Goal: Task Accomplishment & Management: Use online tool/utility

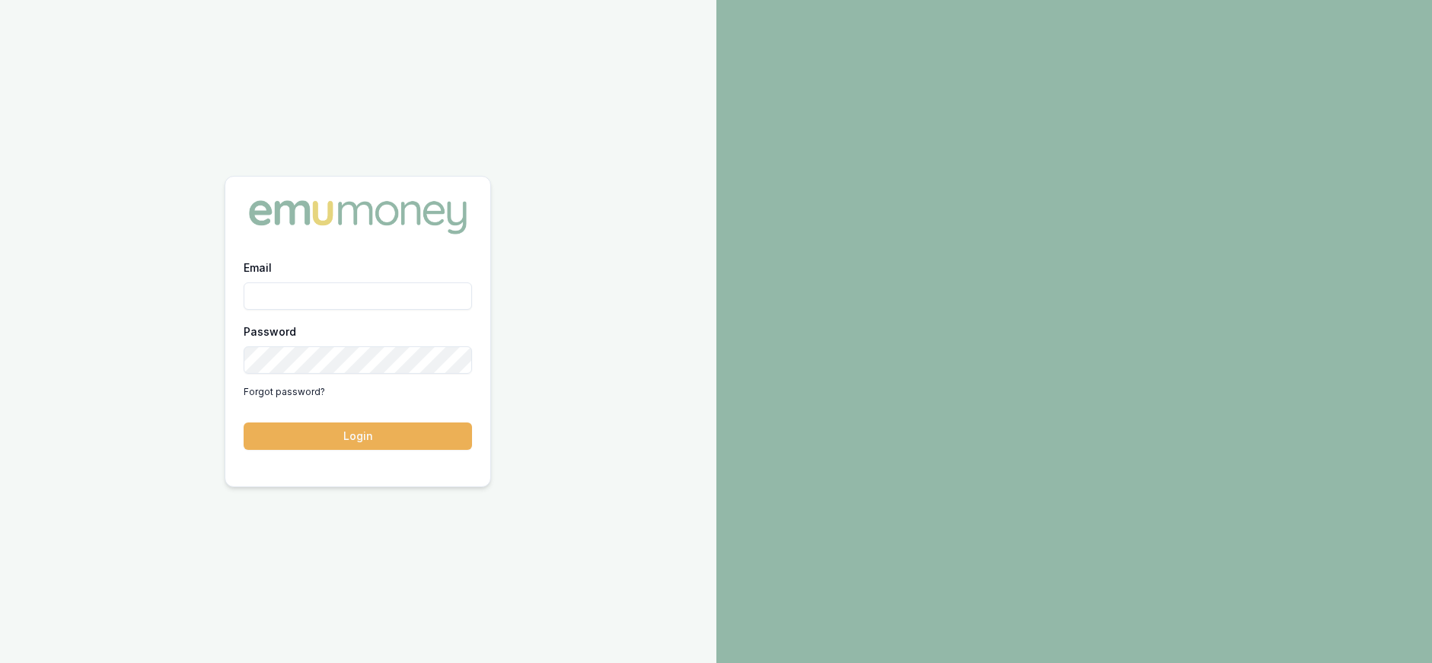
click at [348, 293] on input "Email" at bounding box center [358, 295] width 228 height 27
type input "paul@whoneedsleads.com.au"
click at [244, 422] on button "Login" at bounding box center [358, 435] width 228 height 27
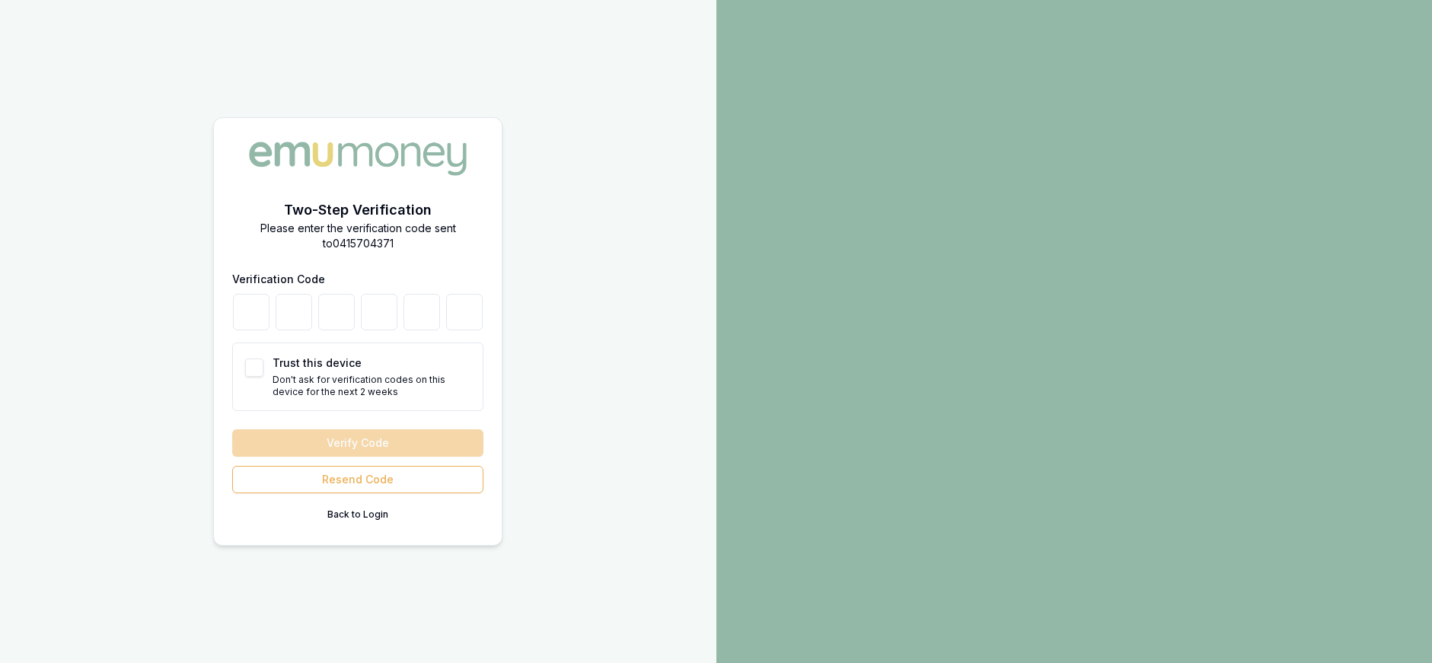
click at [252, 371] on button "Trust this device" at bounding box center [254, 367] width 18 height 18
checkbox input "true"
click at [273, 312] on div at bounding box center [357, 312] width 251 height 37
click at [261, 311] on input "number" at bounding box center [251, 312] width 37 height 37
type input "1"
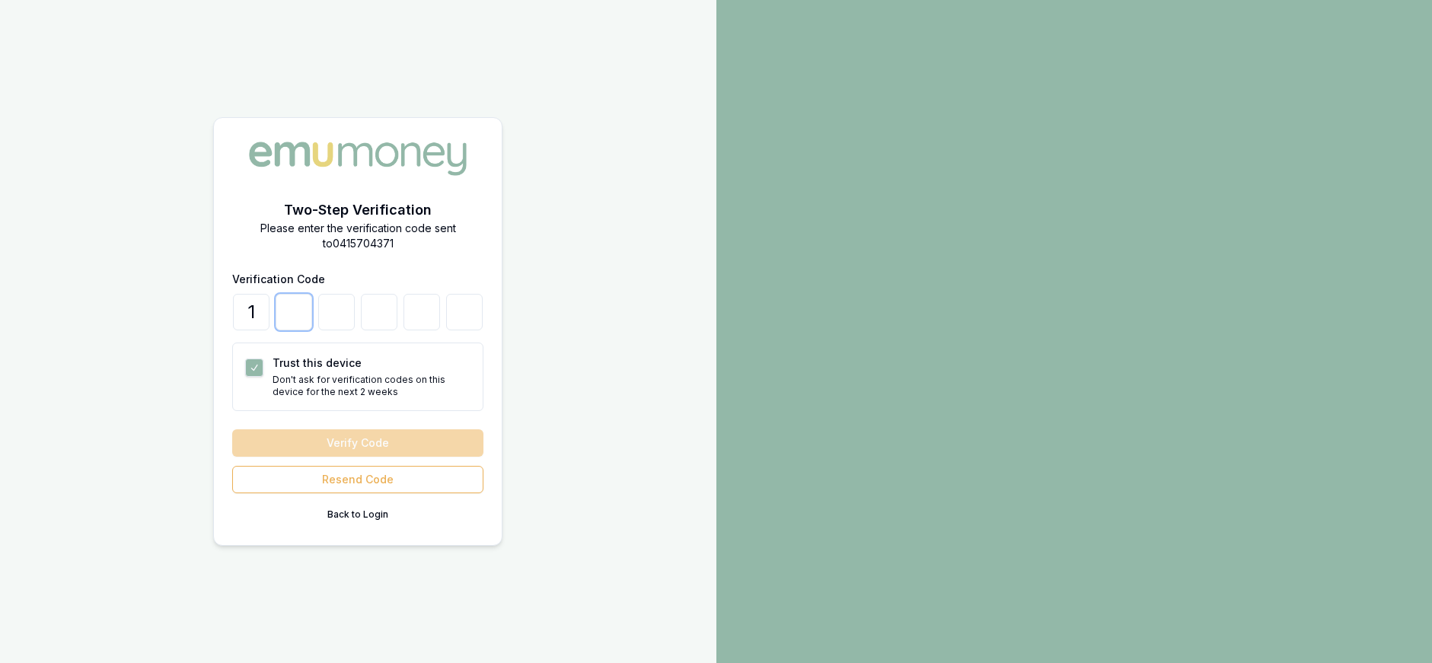
type input "5"
type input "8"
type input "3"
type input "6"
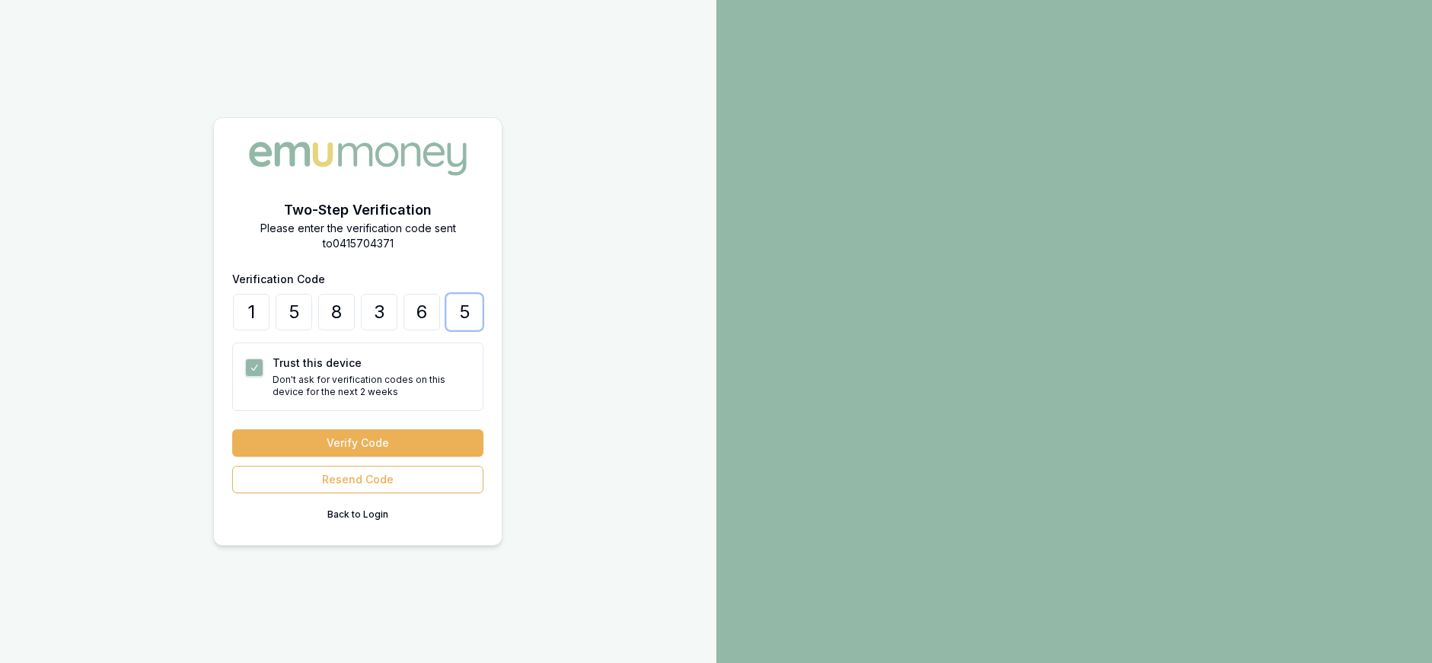
type input "5"
click at [232, 429] on button "Verify Code" at bounding box center [357, 442] width 251 height 27
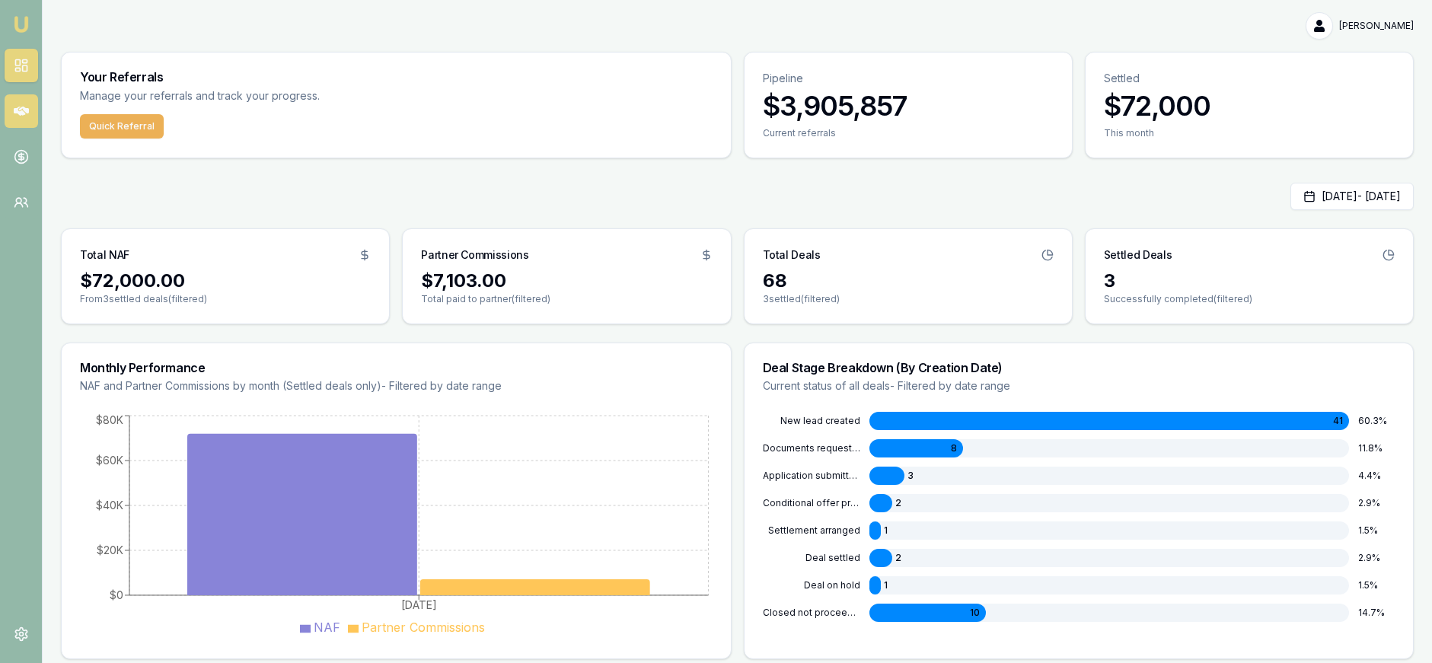
click at [30, 117] on link at bounding box center [21, 110] width 33 height 33
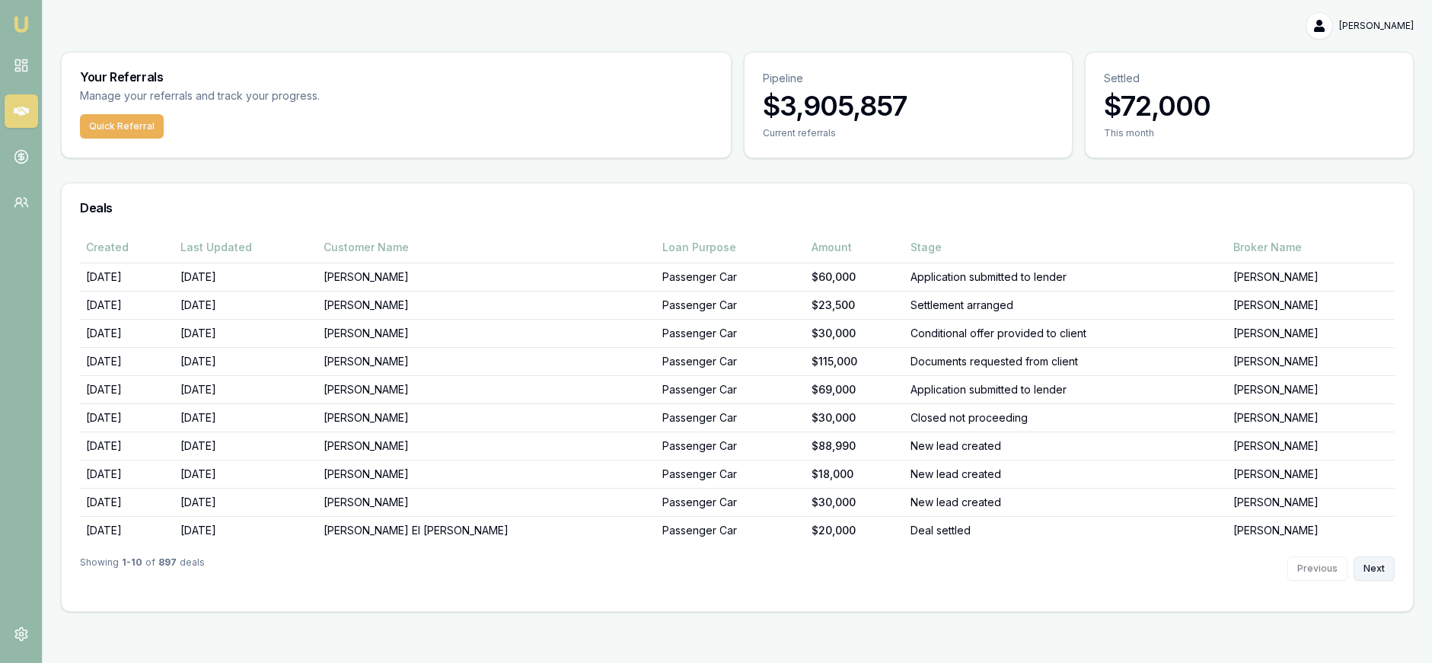
click at [1378, 563] on button "Next" at bounding box center [1373, 568] width 41 height 24
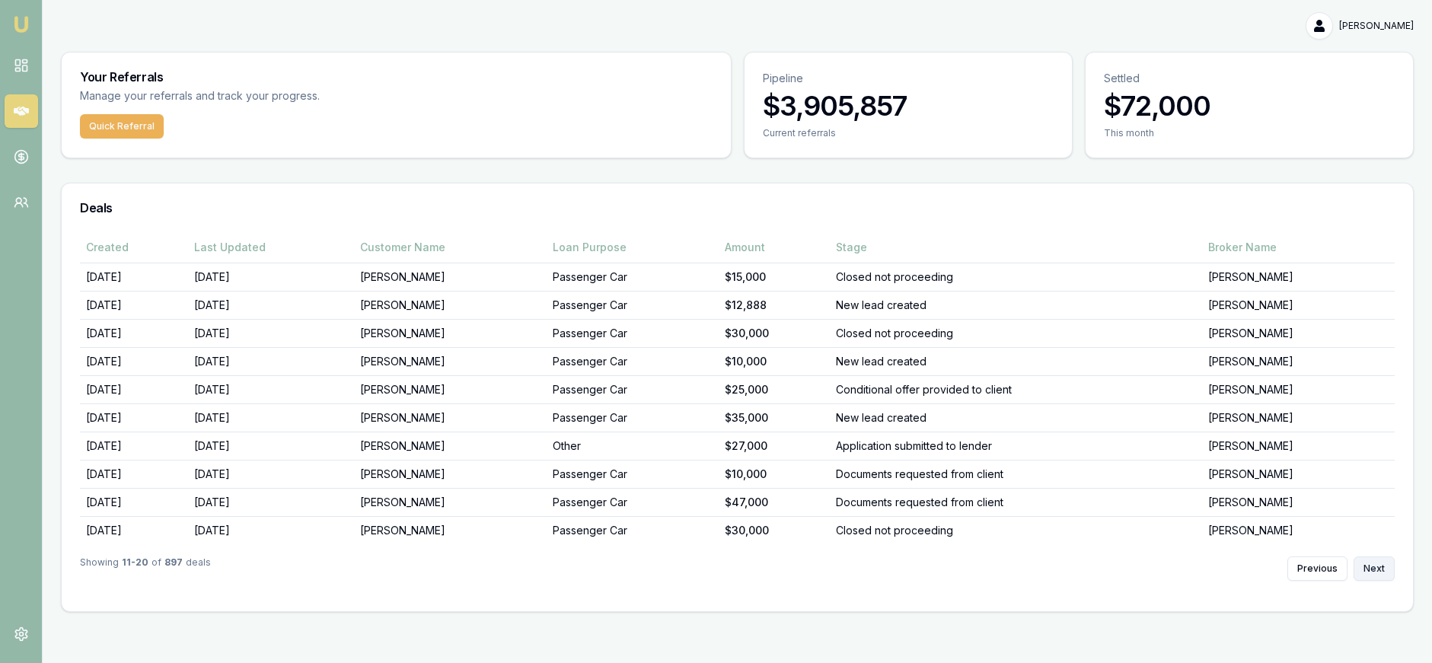
click at [1378, 563] on button "Next" at bounding box center [1373, 568] width 41 height 24
